Goal: Information Seeking & Learning: Learn about a topic

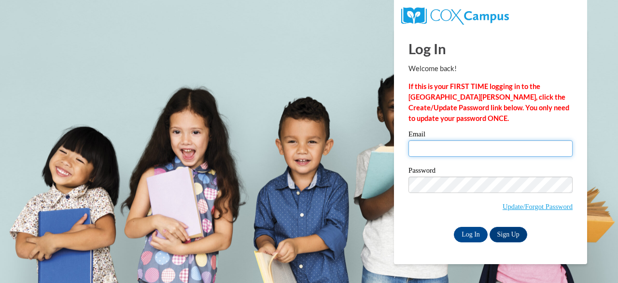
click at [491, 149] on input "Email" at bounding box center [491, 148] width 164 height 16
type input "cnmoultrie21@gmail.com"
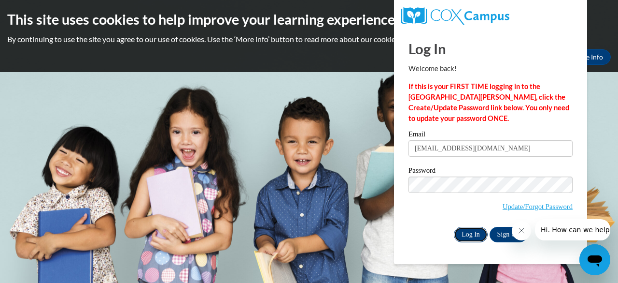
click at [465, 232] on input "Log In" at bounding box center [471, 234] width 34 height 15
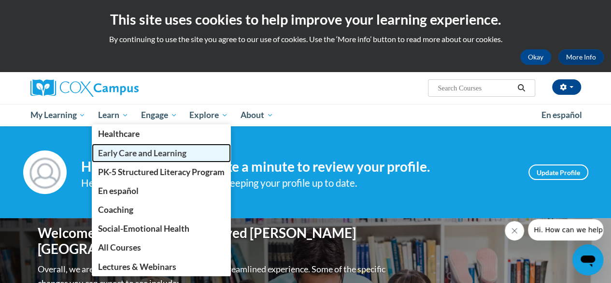
click at [109, 155] on span "Early Care and Learning" at bounding box center [142, 153] width 88 height 10
